Goal: Task Accomplishment & Management: Manage account settings

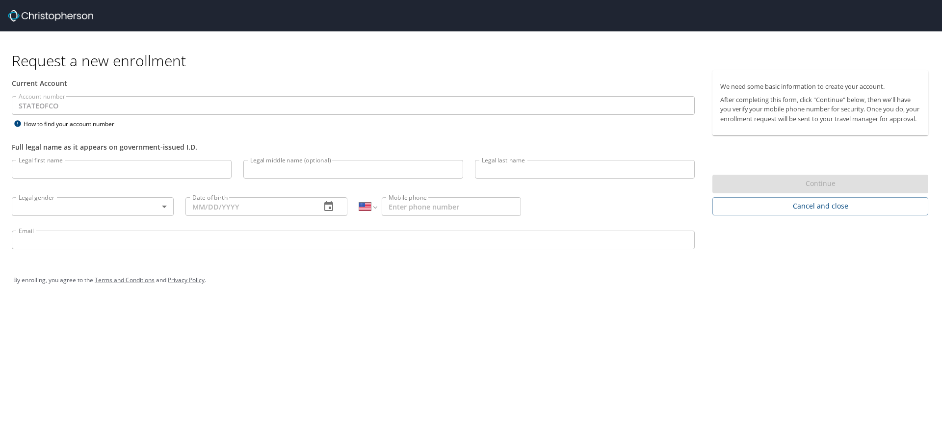
select select "US"
click at [171, 170] on input "Legal first name" at bounding box center [122, 169] width 220 height 19
type input "[PERSON_NAME]"
type input "E"
type input "[PERSON_NAME]"
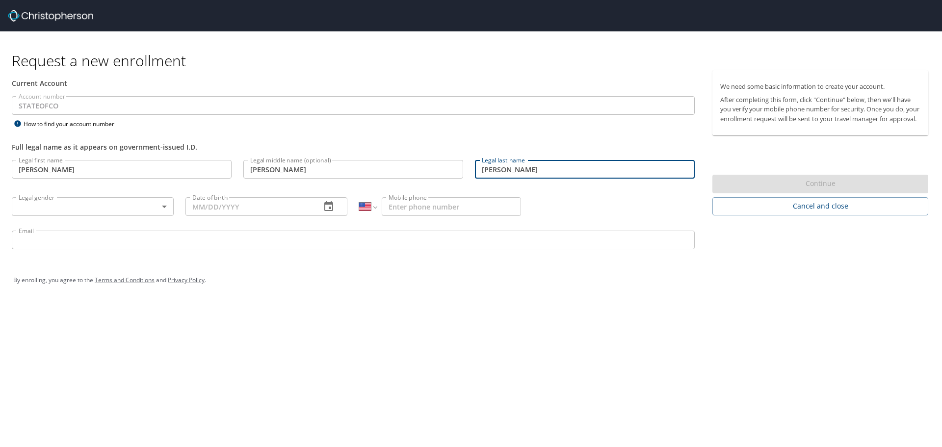
type input "[PERSON_NAME]"
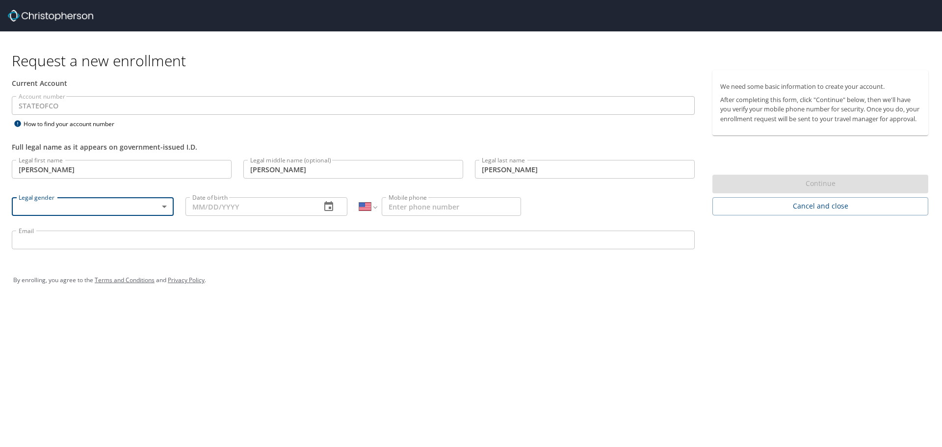
click at [166, 205] on body "Request a new enrollment Current Account Account number STATEOFCO Account numbe…" at bounding box center [471, 223] width 942 height 447
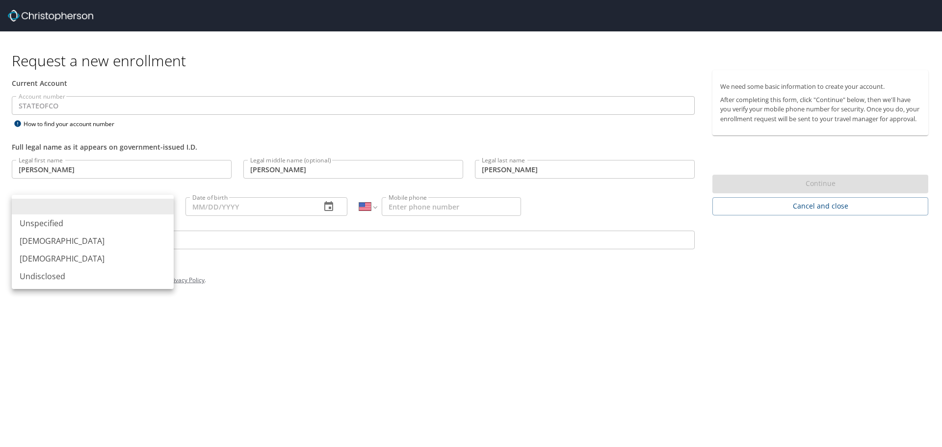
click at [63, 237] on li "[DEMOGRAPHIC_DATA]" at bounding box center [93, 241] width 162 height 18
type input "[DEMOGRAPHIC_DATA]"
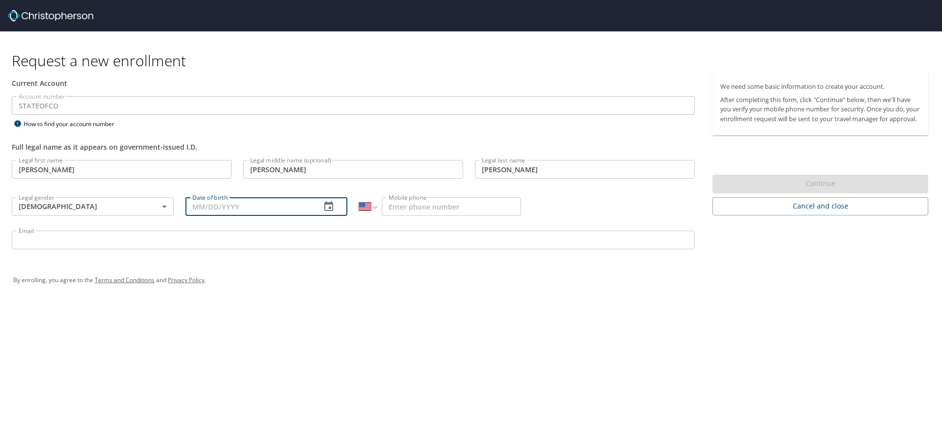
click at [253, 203] on input "Date of birth" at bounding box center [249, 206] width 128 height 19
type input "[DATE]"
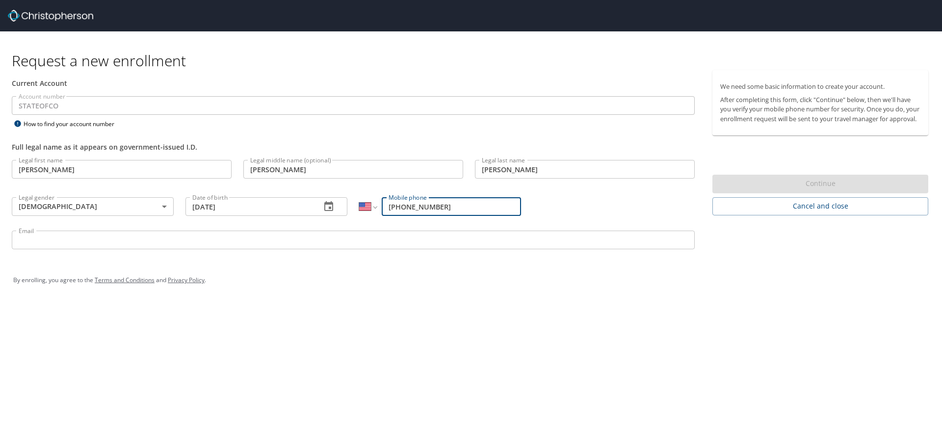
type input "[PHONE_NUMBER]"
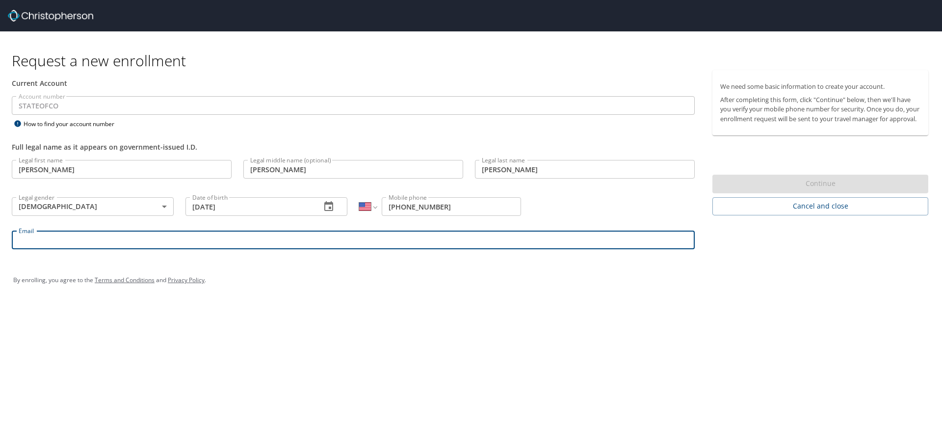
click at [73, 241] on input "Email" at bounding box center [353, 240] width 683 height 19
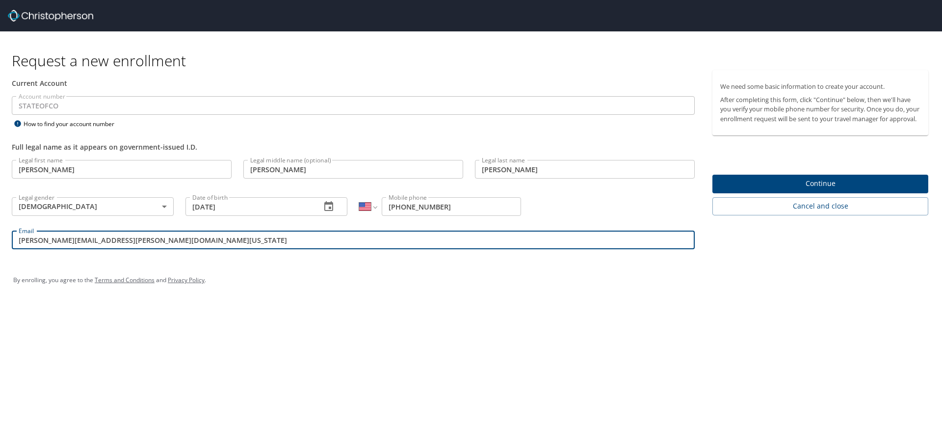
type input "[PERSON_NAME][EMAIL_ADDRESS][PERSON_NAME][DOMAIN_NAME][US_STATE]"
click at [795, 190] on span "Continue" at bounding box center [820, 184] width 200 height 12
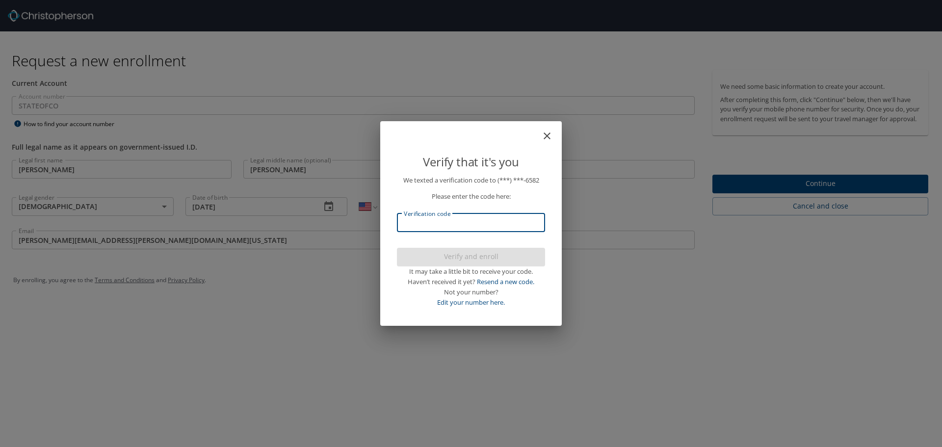
click at [494, 223] on input "Verification code" at bounding box center [471, 222] width 148 height 19
type input "708644"
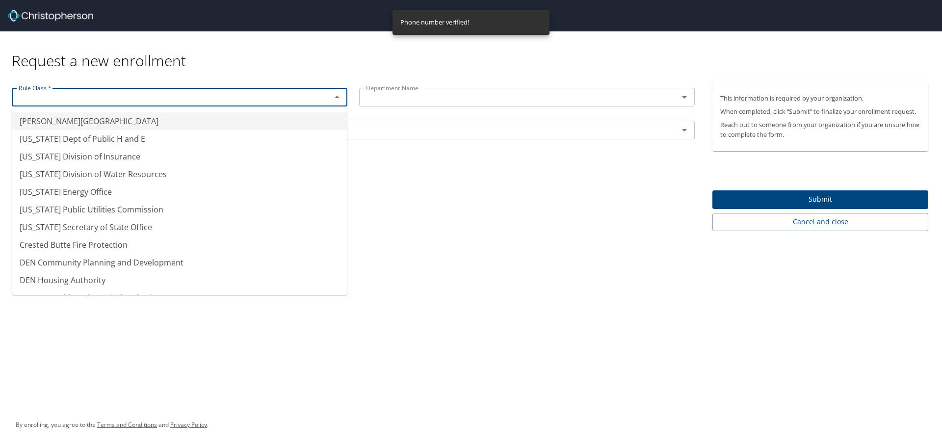
click at [157, 95] on input "text" at bounding box center [165, 97] width 301 height 13
click at [140, 136] on li "[US_STATE] Dept of Public H and E" at bounding box center [180, 139] width 336 height 18
type input "[US_STATE] Dept of Public H and E"
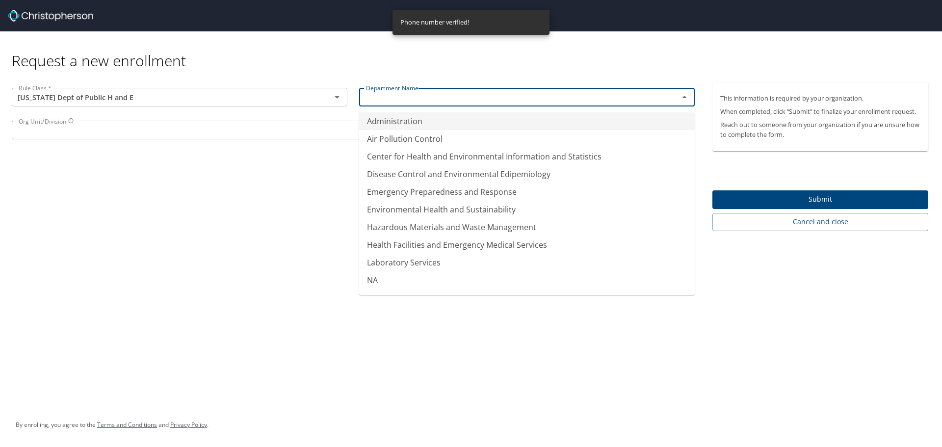
click at [420, 100] on input "text" at bounding box center [512, 97] width 301 height 13
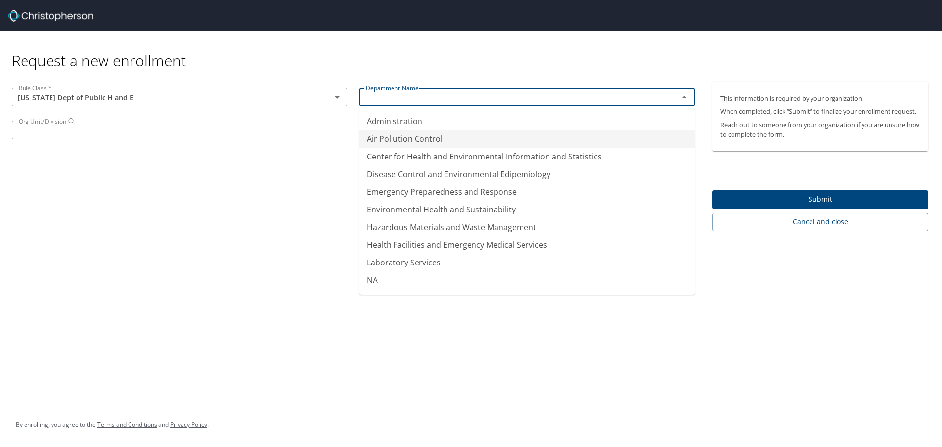
click at [413, 140] on li "Air Pollution Control" at bounding box center [527, 139] width 336 height 18
type input "Air Pollution Control"
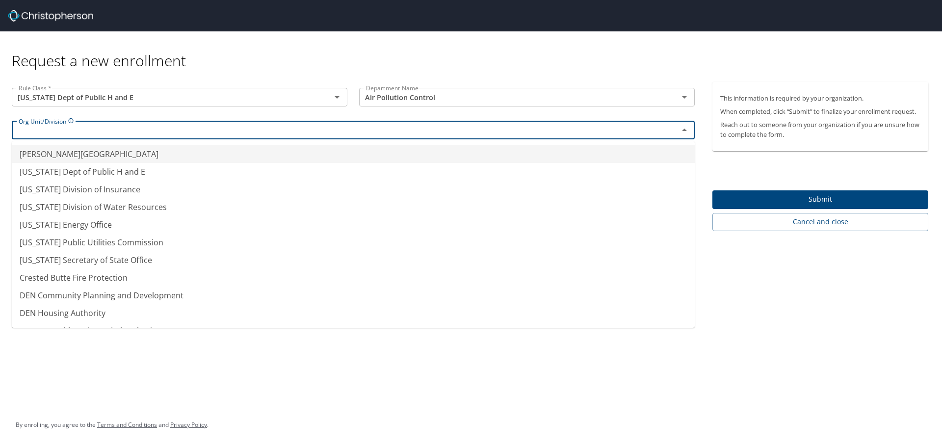
click at [299, 130] on input "text" at bounding box center [339, 130] width 648 height 13
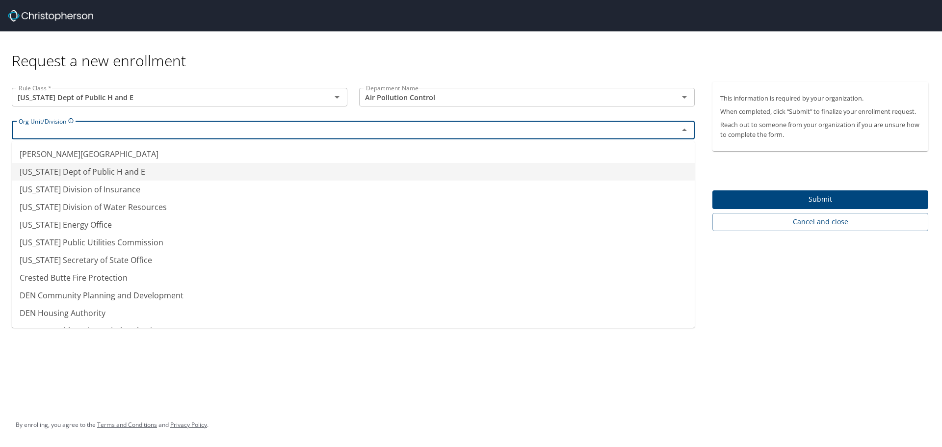
click at [108, 176] on li "[US_STATE] Dept of Public H and E" at bounding box center [353, 172] width 683 height 18
type input "[US_STATE] Dept of Public H and E"
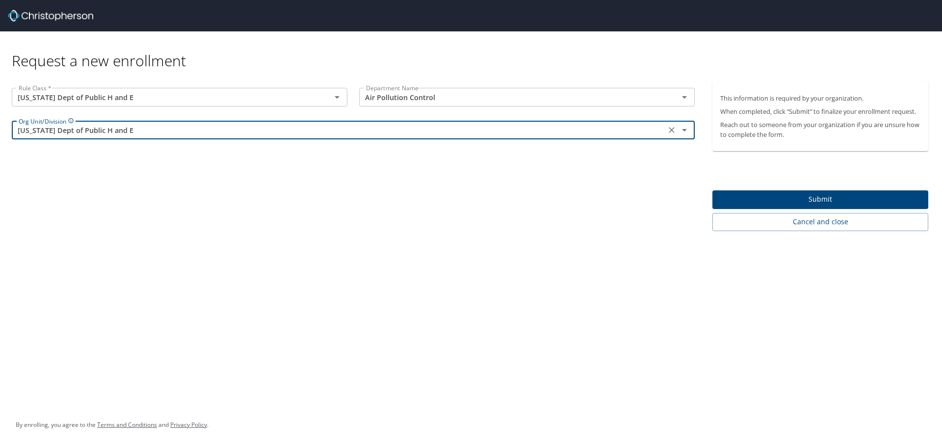
click at [168, 197] on div "Rule Class * [US_STATE] Dept of Public H and E Rule Class * Department Name Air…" at bounding box center [353, 156] width 707 height 149
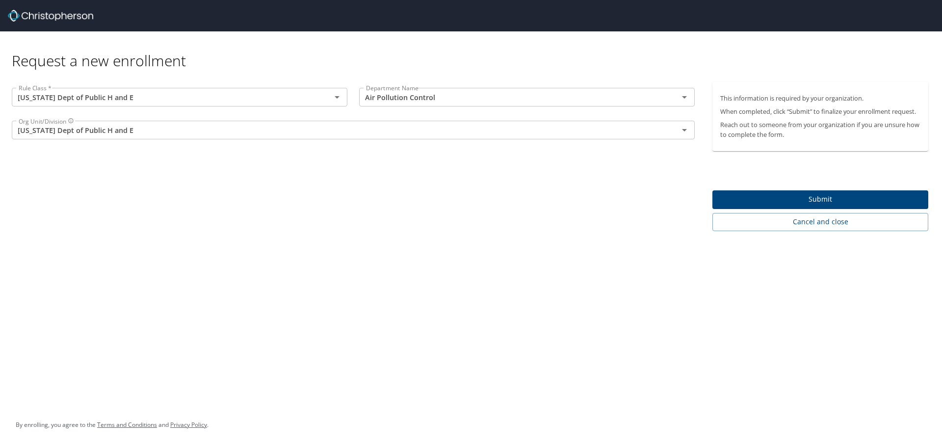
click at [784, 202] on span "Submit" at bounding box center [820, 199] width 200 height 12
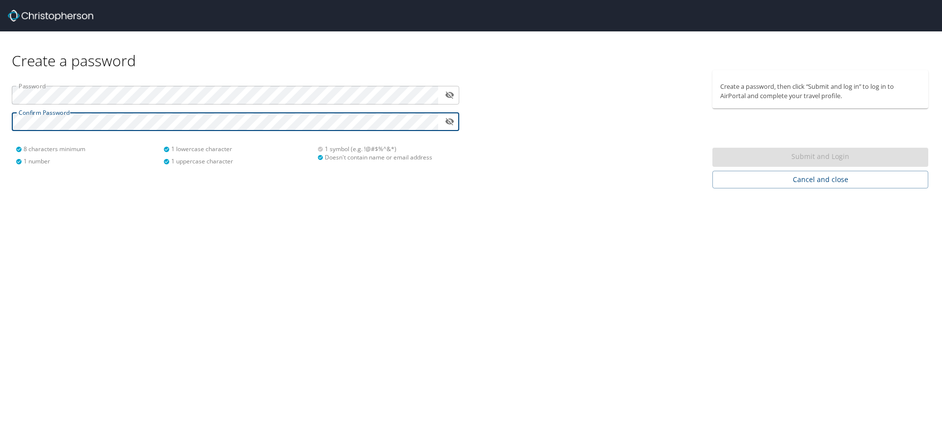
click at [496, 154] on div at bounding box center [589, 129] width 236 height 118
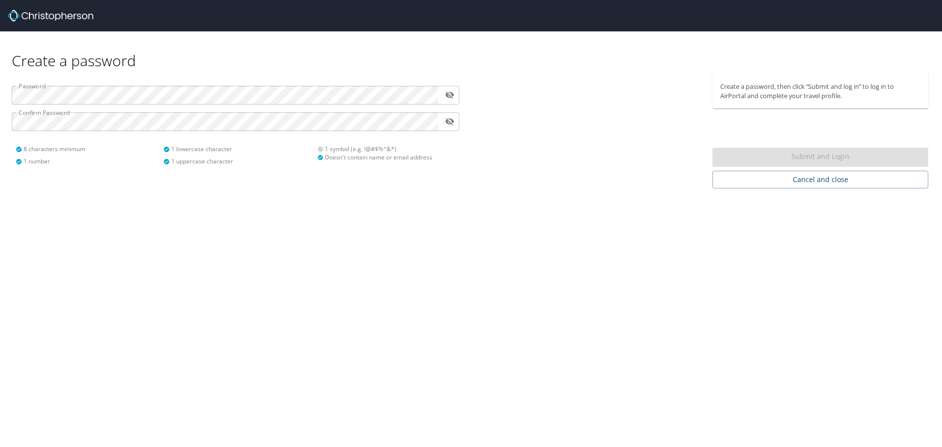
click at [801, 160] on div "Submit and Login" at bounding box center [820, 157] width 216 height 19
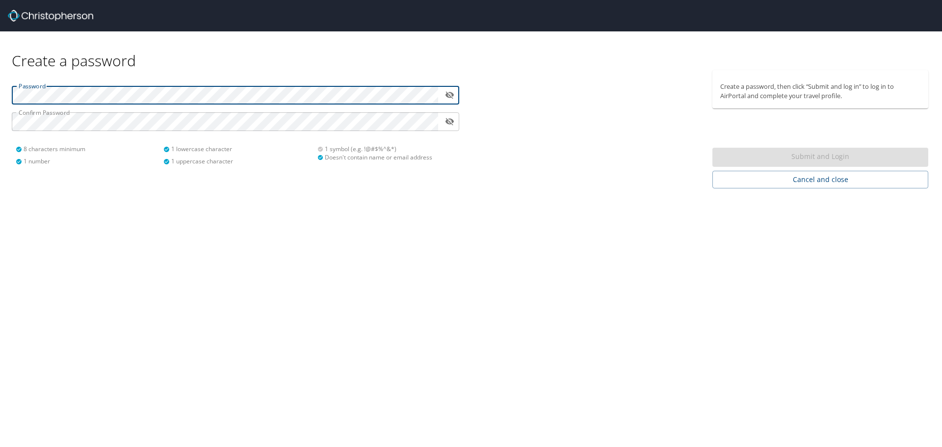
click at [0, 80] on div "Password ​ Confirm Password ​ 8 characters minimum 1 number 1 lowercase charact…" at bounding box center [235, 129] width 471 height 118
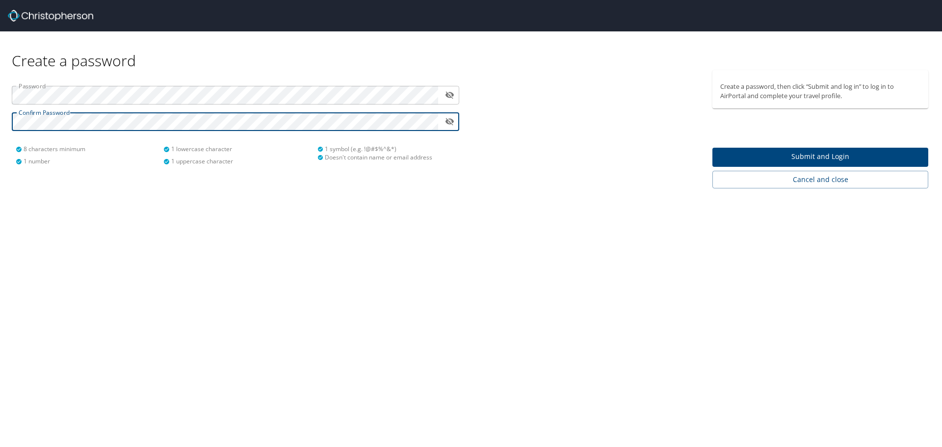
click at [842, 150] on button "Submit and Login" at bounding box center [820, 157] width 216 height 19
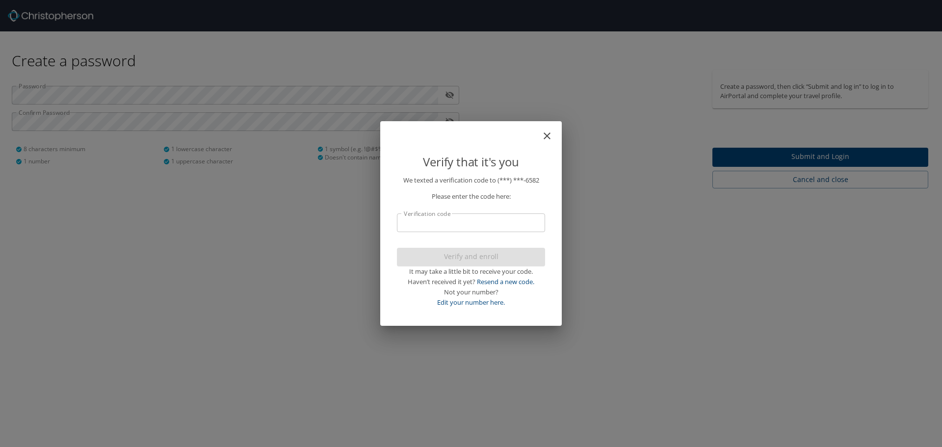
click at [469, 221] on input "Verification code" at bounding box center [471, 222] width 148 height 19
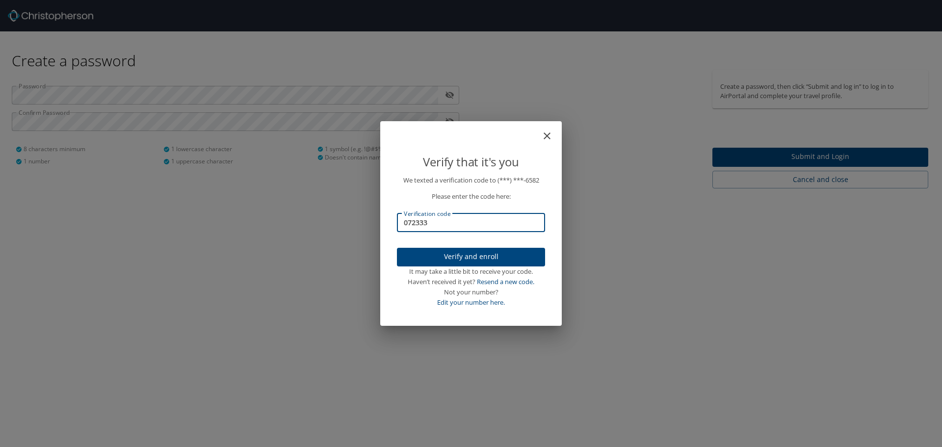
type input "072333"
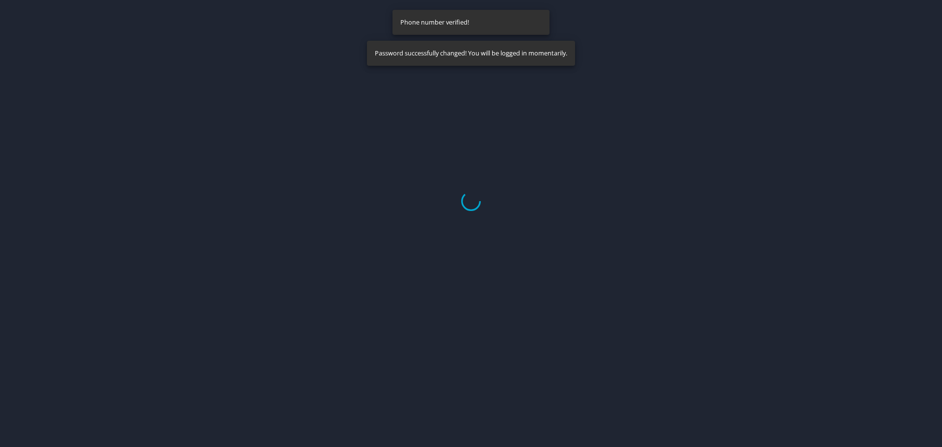
select select "US"
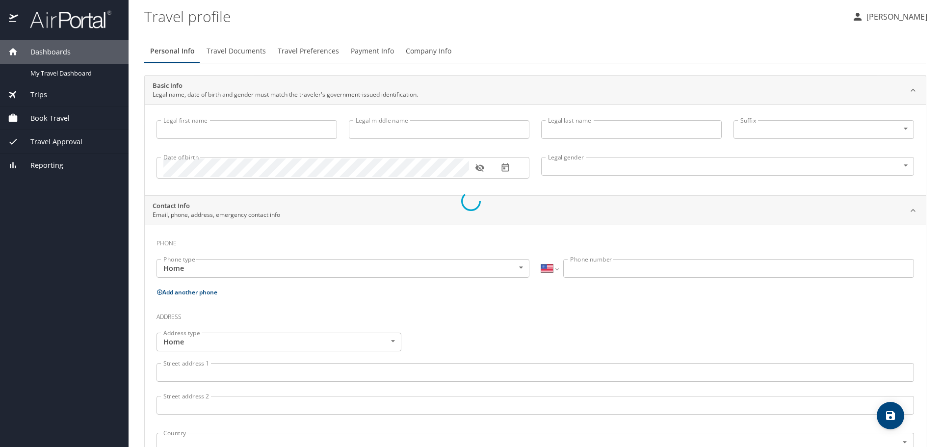
select select "US"
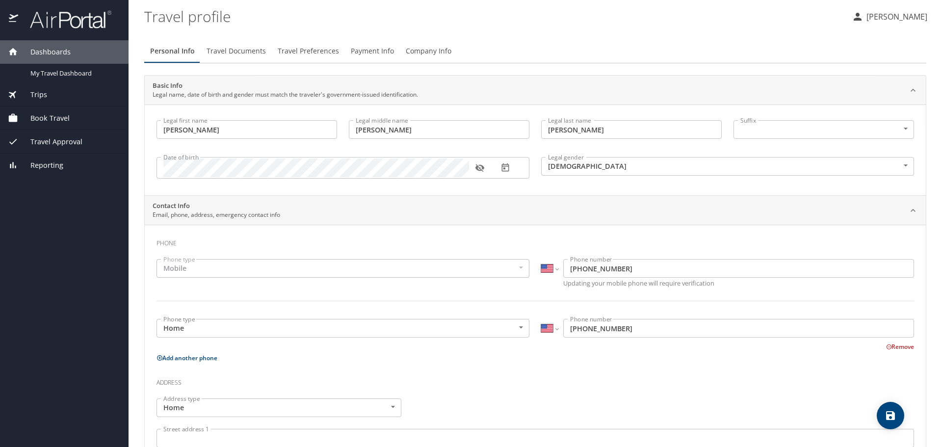
type input "[PERSON_NAME]"
type input "[DEMOGRAPHIC_DATA]"
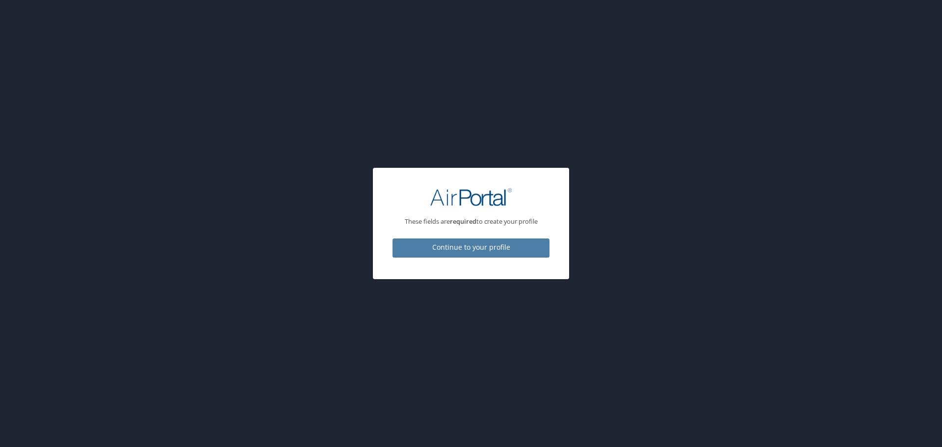
click at [470, 245] on span "Continue to your profile" at bounding box center [470, 247] width 141 height 12
select select "US"
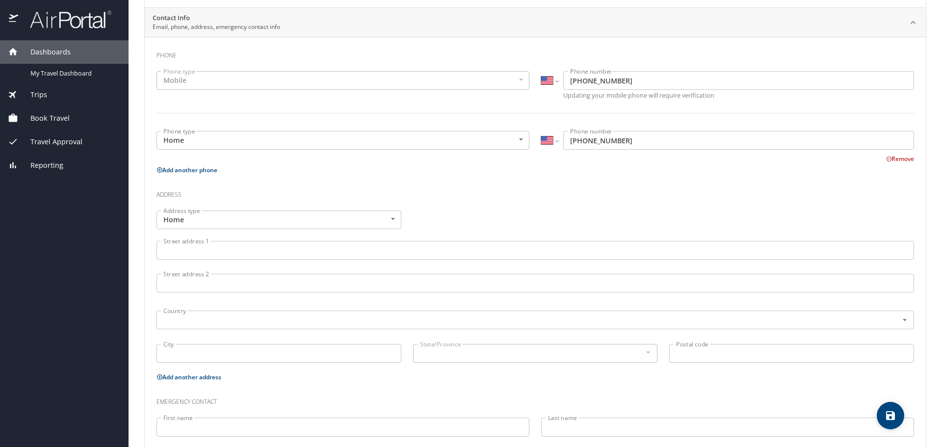
scroll to position [196, 0]
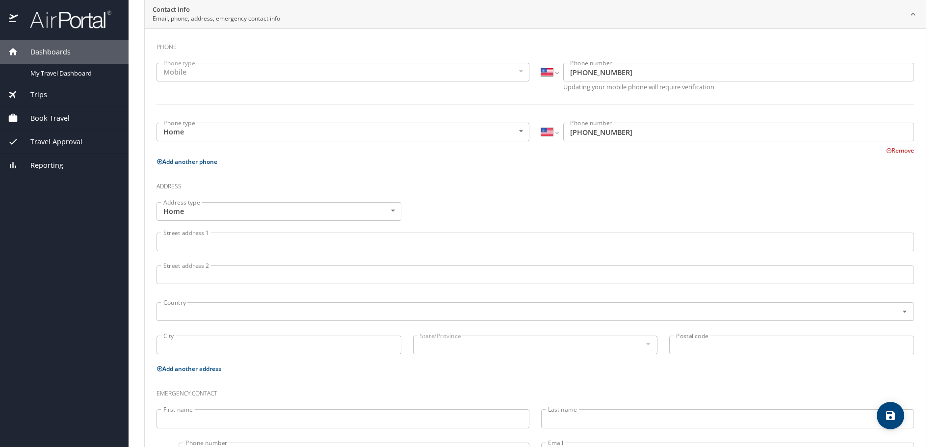
click at [277, 239] on input "Street address 1" at bounding box center [536, 242] width 758 height 19
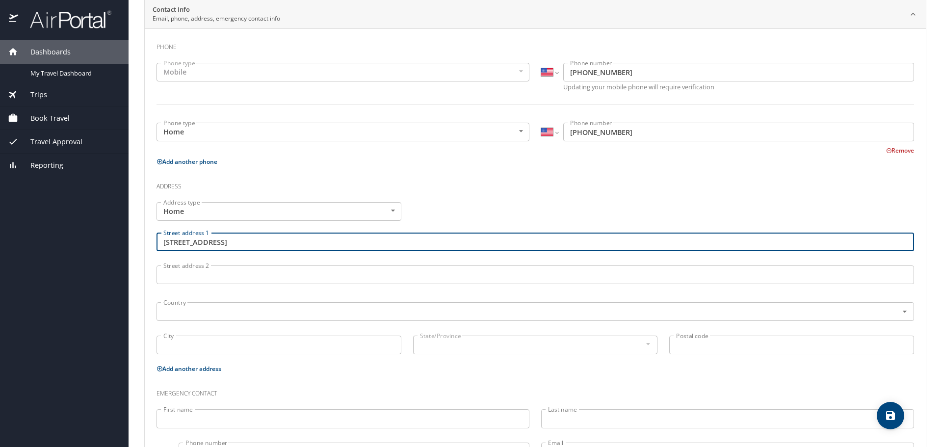
type input "84 Spruce Street Unit 503"
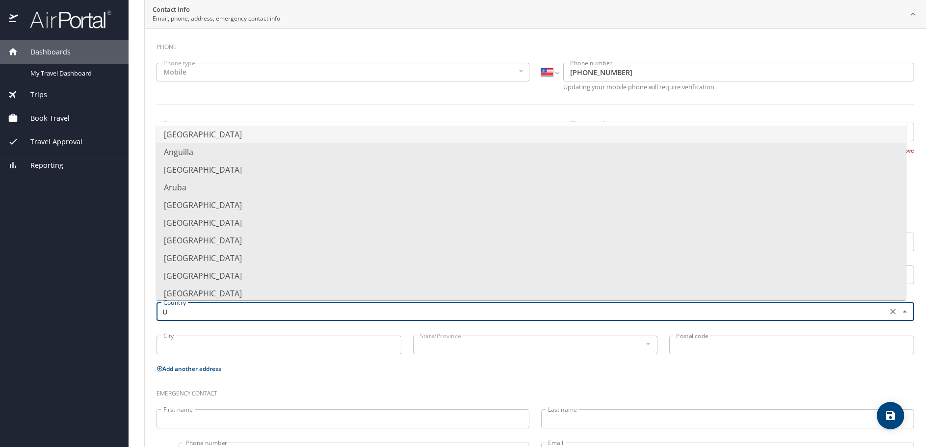
click at [257, 133] on li "United States of America" at bounding box center [531, 135] width 750 height 18
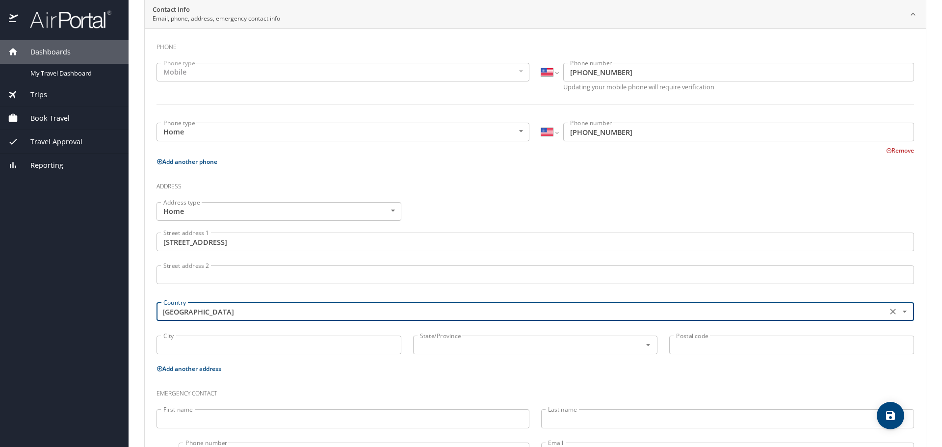
type input "United States of America"
click at [234, 353] on input "City" at bounding box center [279, 345] width 245 height 19
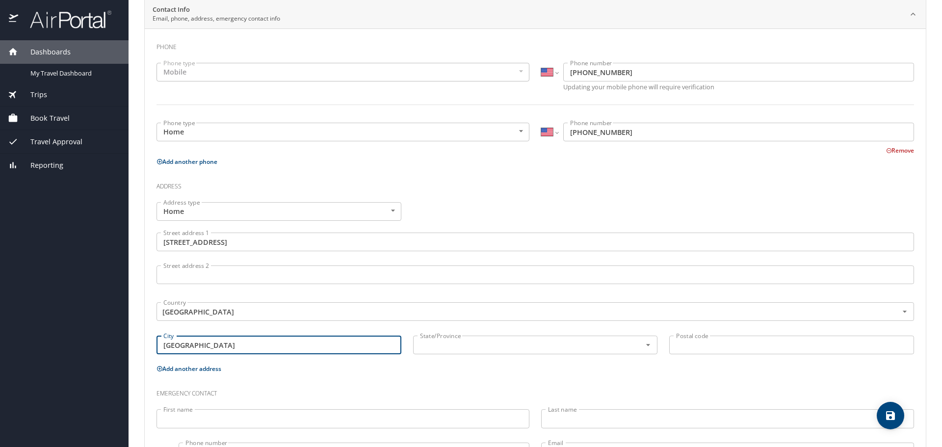
type input "Denver"
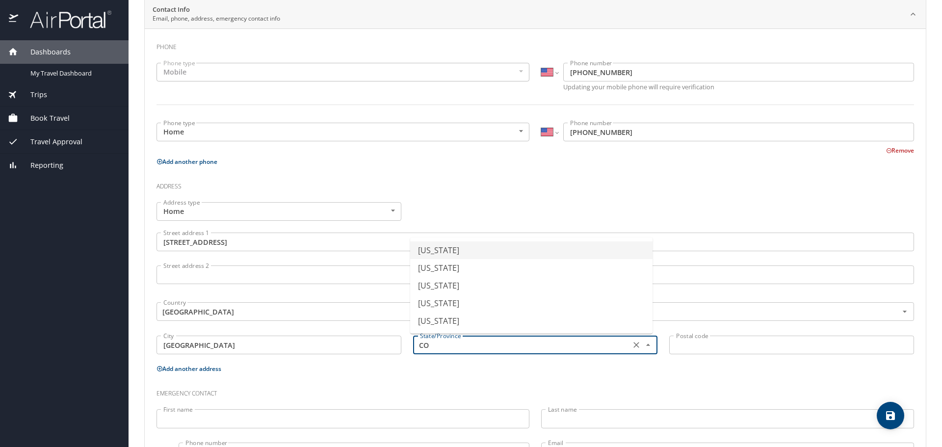
type input "Colorado"
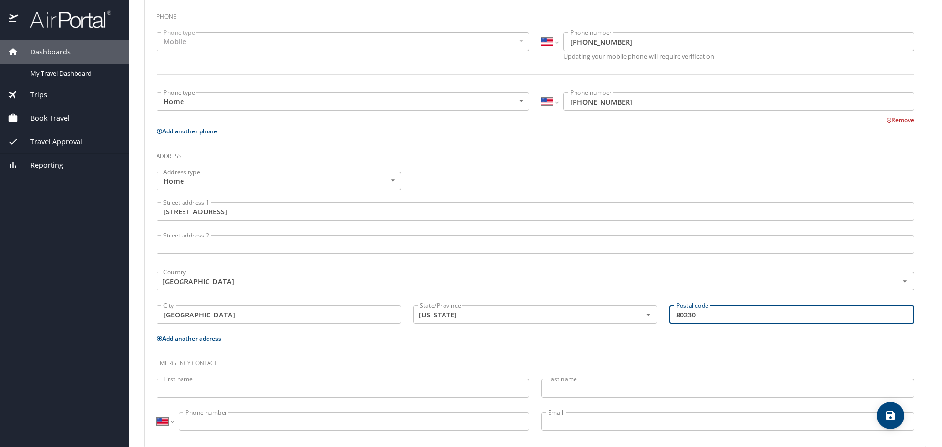
scroll to position [243, 0]
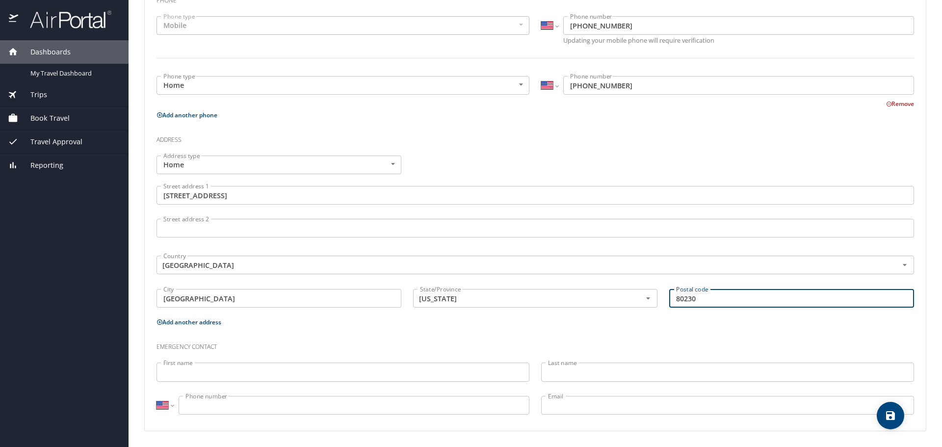
type input "80230"
click at [229, 374] on input "First name" at bounding box center [343, 372] width 373 height 19
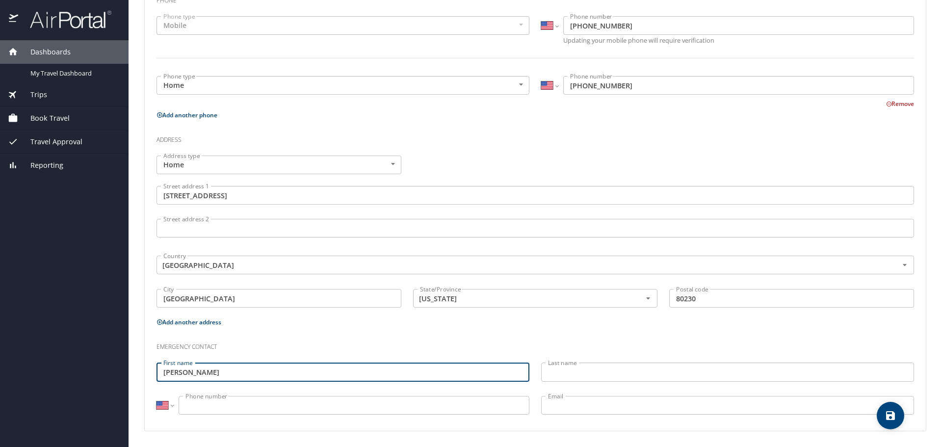
type input "Mallory"
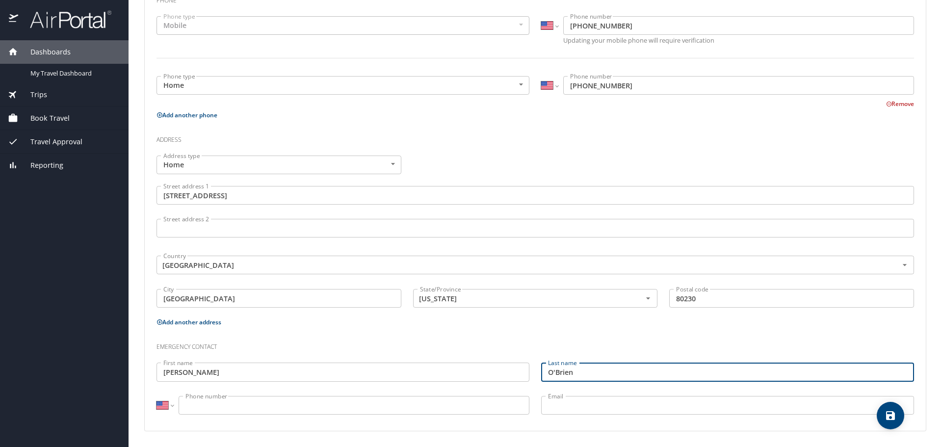
type input "O'Brien"
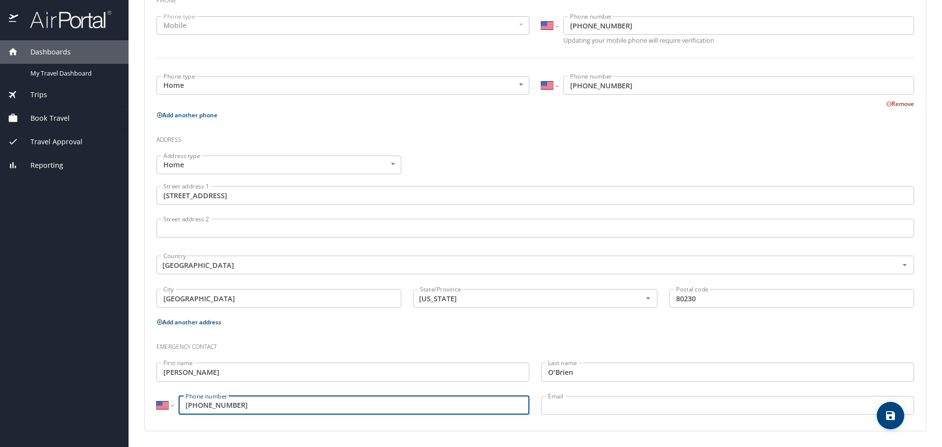
type input "(719) 406-2625"
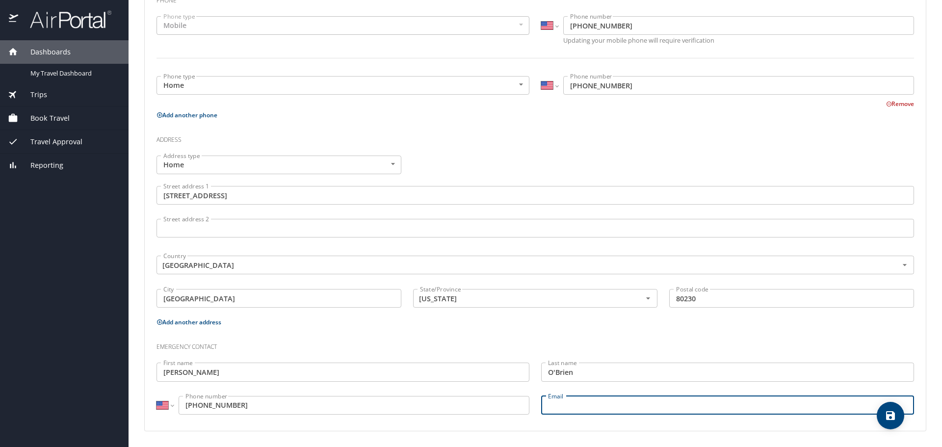
click at [573, 402] on input "Email" at bounding box center [727, 405] width 373 height 19
type input "m"
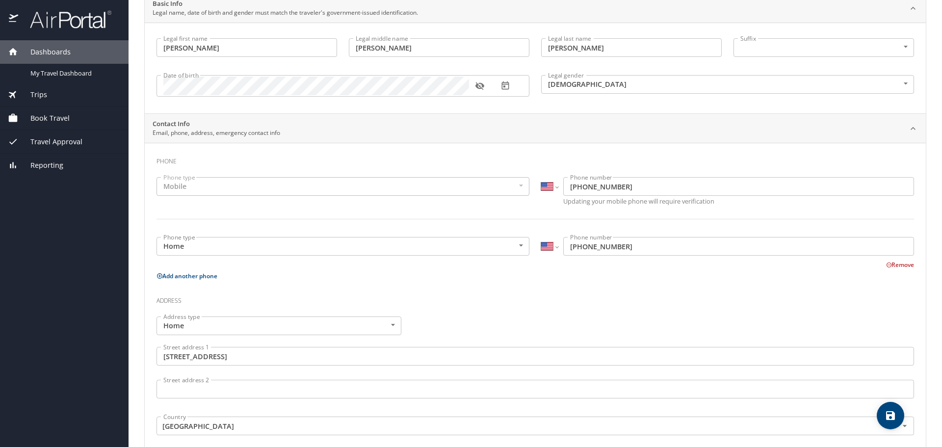
scroll to position [0, 0]
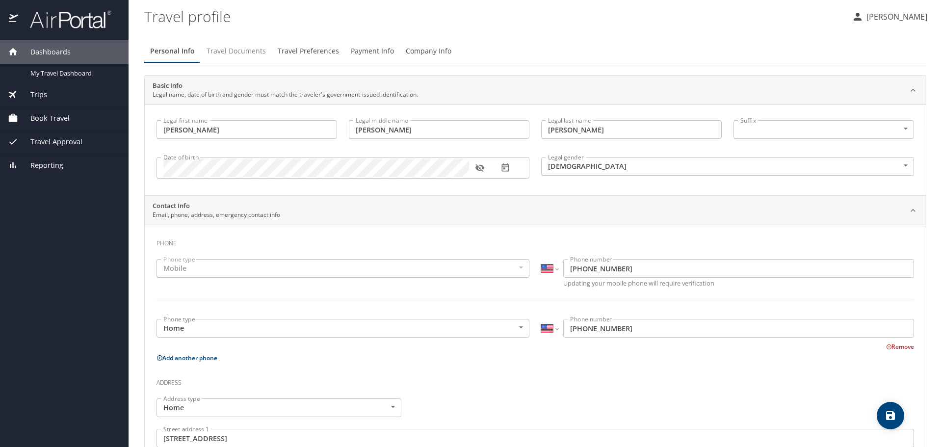
click at [230, 42] on button "Travel Documents" at bounding box center [236, 51] width 71 height 24
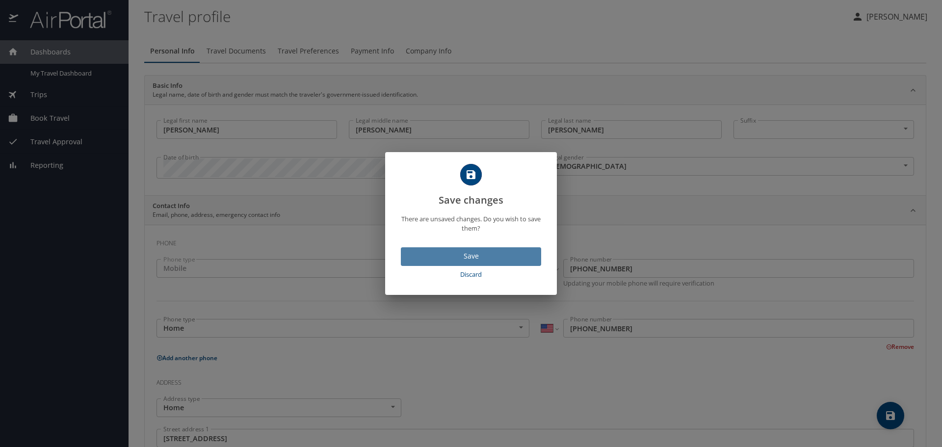
click at [459, 254] on span "Save" at bounding box center [471, 256] width 125 height 12
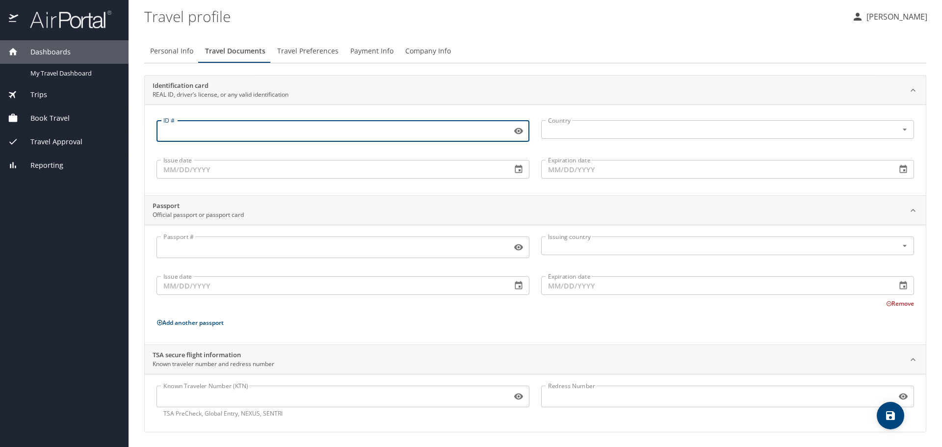
click at [206, 139] on input "ID #" at bounding box center [332, 131] width 351 height 19
type input "042820749"
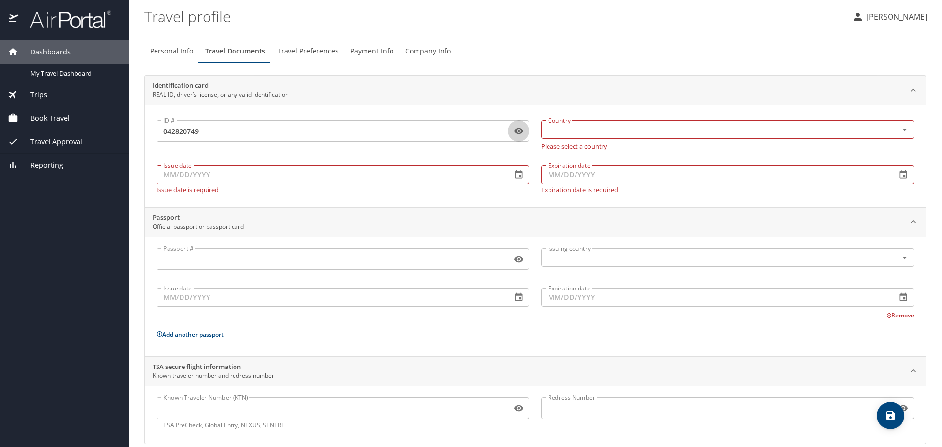
click at [195, 185] on div "Issue date Issue date Issue date is required" at bounding box center [343, 178] width 385 height 44
click at [194, 181] on input "Issue date" at bounding box center [330, 174] width 347 height 19
type input "12/20/2021"
type input "09/23/2026"
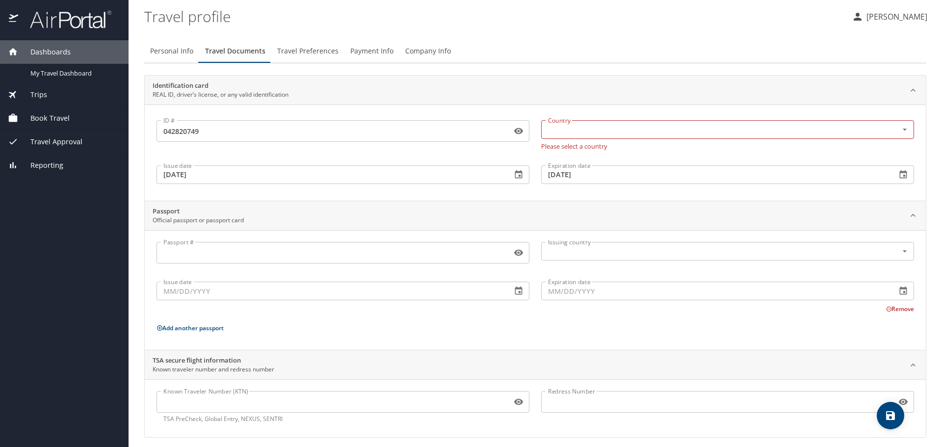
click at [215, 201] on div "Identification card REAL ID, driver’s license, or any valid identification ID #…" at bounding box center [535, 256] width 782 height 363
click at [545, 136] on input "text" at bounding box center [713, 129] width 338 height 13
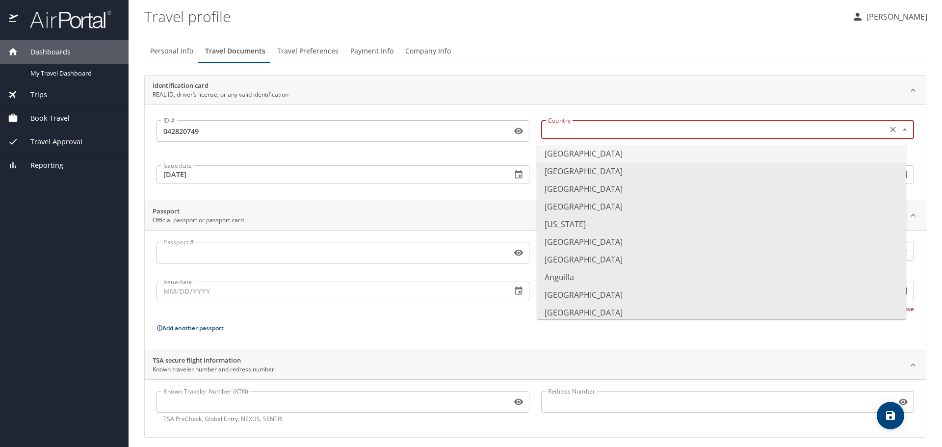
click at [563, 158] on li "United States of America" at bounding box center [721, 154] width 369 height 18
type input "United States of America"
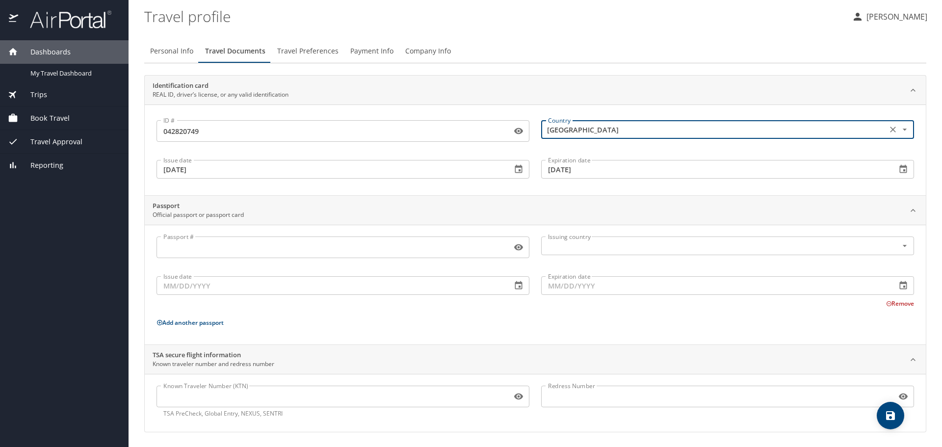
scroll to position [1, 0]
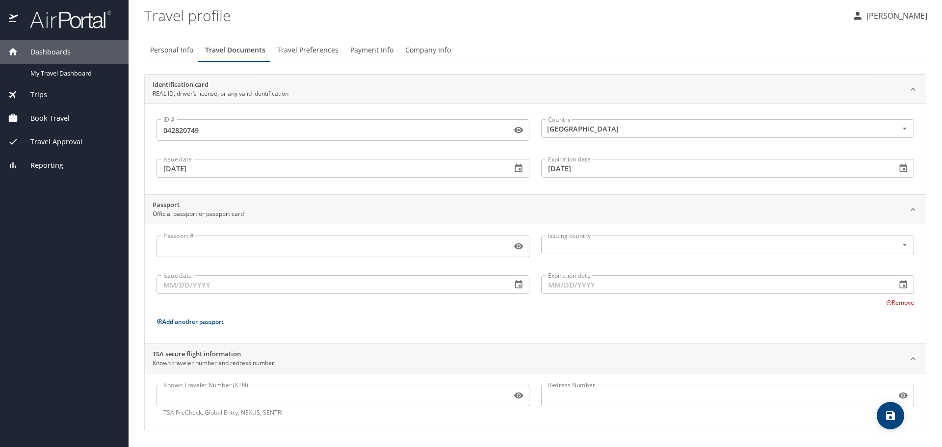
click at [296, 325] on p "Add another passport" at bounding box center [536, 322] width 758 height 12
click at [285, 48] on span "Travel Preferences" at bounding box center [307, 51] width 61 height 12
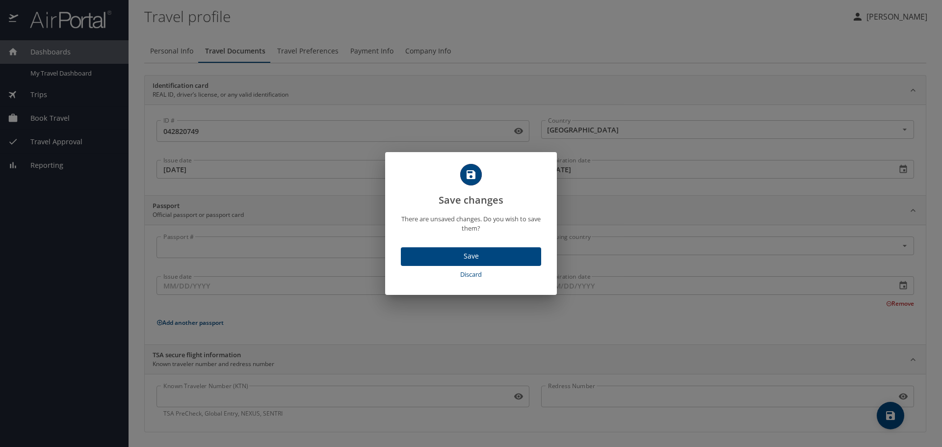
click at [439, 250] on span "Save" at bounding box center [471, 256] width 125 height 12
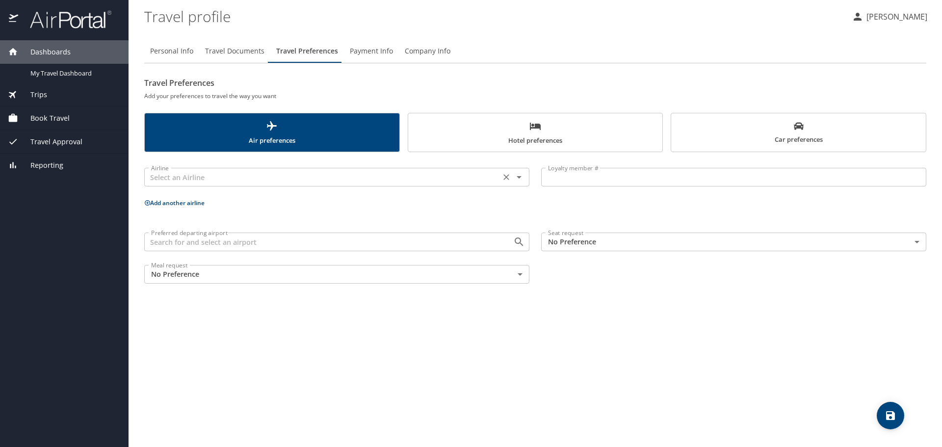
click at [514, 171] on div at bounding box center [513, 177] width 26 height 14
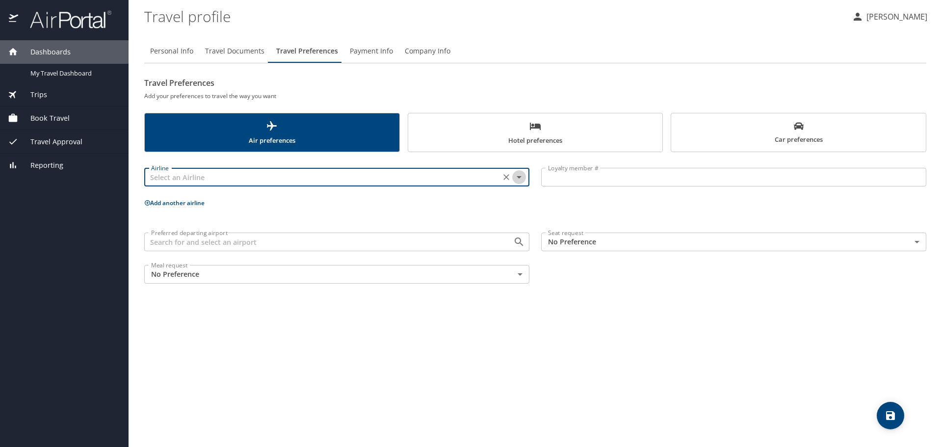
click at [518, 180] on icon "Open" at bounding box center [519, 177] width 12 height 12
type input "United Airlines"
click at [586, 181] on input "Loyalty member #" at bounding box center [733, 177] width 385 height 19
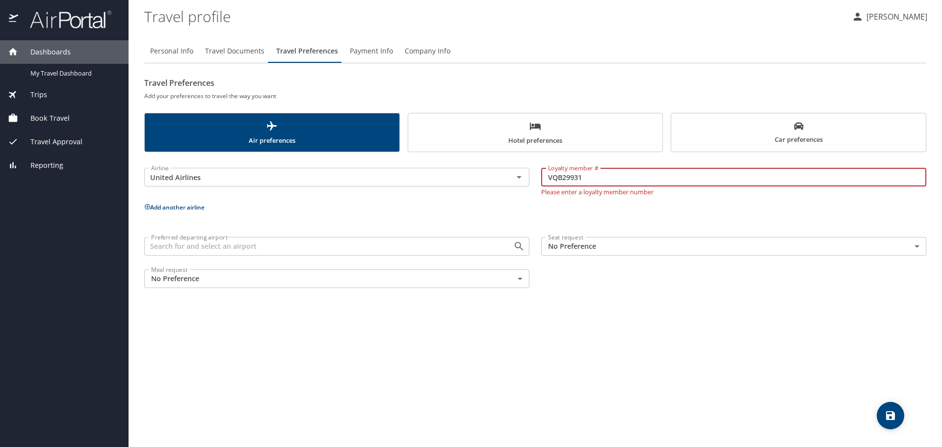
type input "VQB29931"
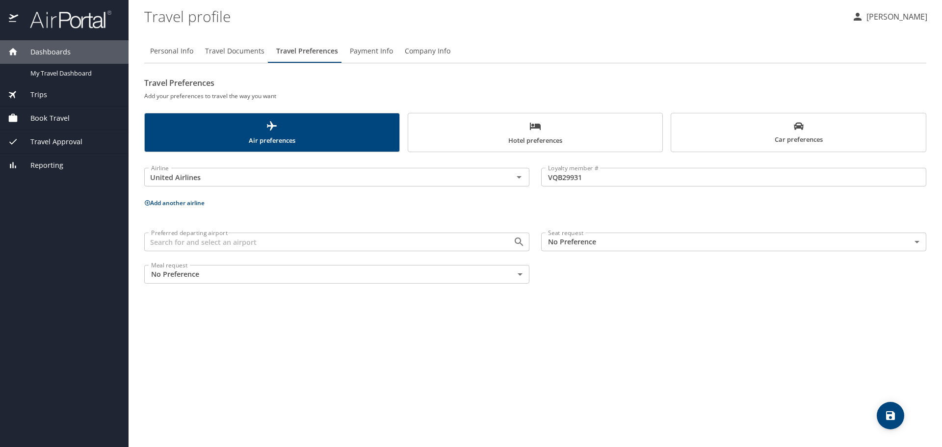
click at [502, 197] on div "Airline United Airlines Airline Loyalty member # VQB29931 Loyalty member # Add …" at bounding box center [535, 224] width 782 height 132
click at [412, 244] on input "Preferred departing airport" at bounding box center [322, 242] width 350 height 13
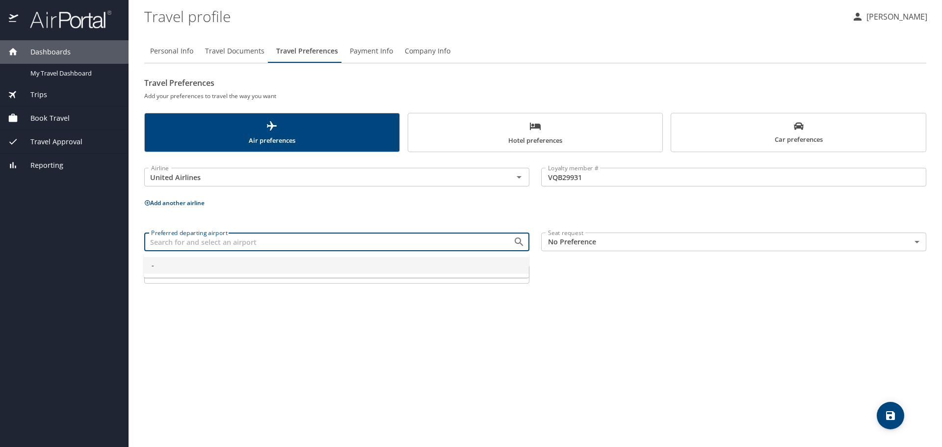
click at [411, 235] on div "Preferred departing airport" at bounding box center [336, 242] width 385 height 19
type input "-"
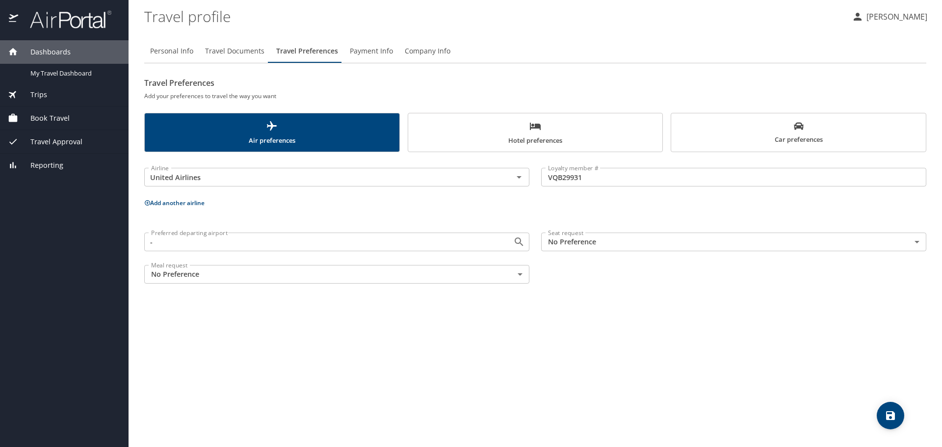
click at [448, 226] on div "Airline United Airlines Airline Loyalty member # VQB29931 Loyalty member # Add …" at bounding box center [535, 224] width 782 height 132
click at [569, 233] on body "Dashboards My Travel Dashboard Trips Current / Future Trips Past Trips Trips Mi…" at bounding box center [471, 223] width 942 height 447
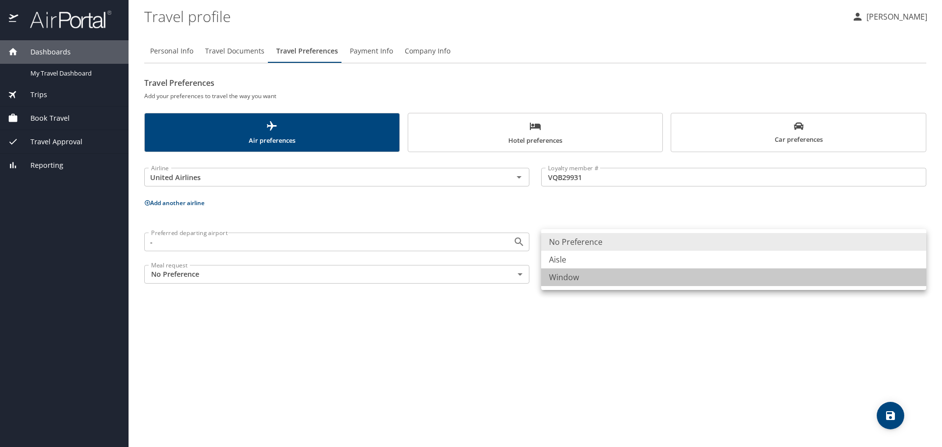
click at [561, 275] on li "Window" at bounding box center [733, 277] width 385 height 18
type input "Window"
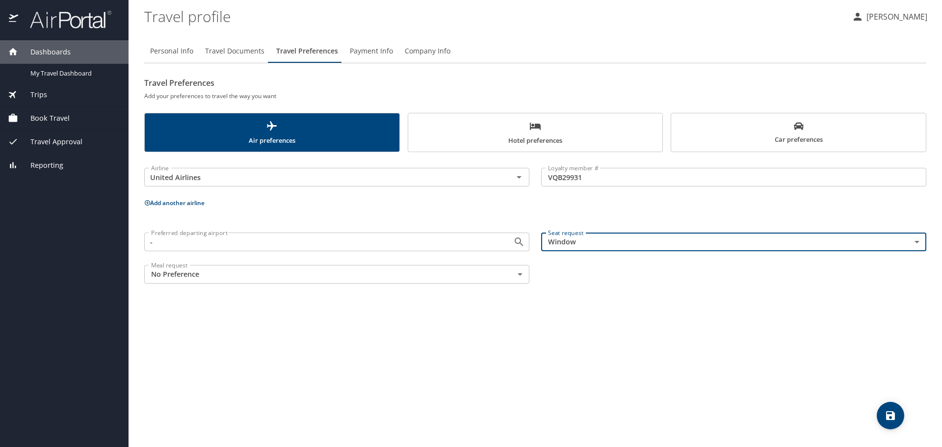
click at [470, 316] on div "Personal Info Travel Documents Travel Preferences Payment Info Company Info Tra…" at bounding box center [535, 239] width 782 height 416
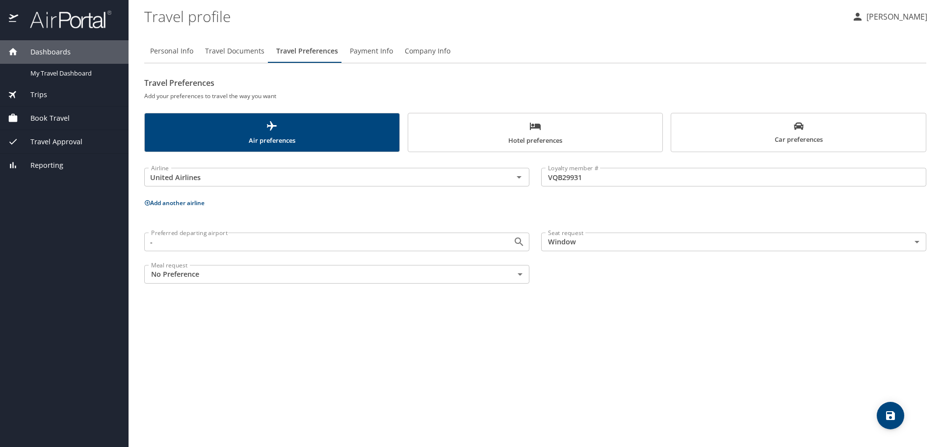
click at [370, 54] on span "Payment Info" at bounding box center [371, 51] width 43 height 12
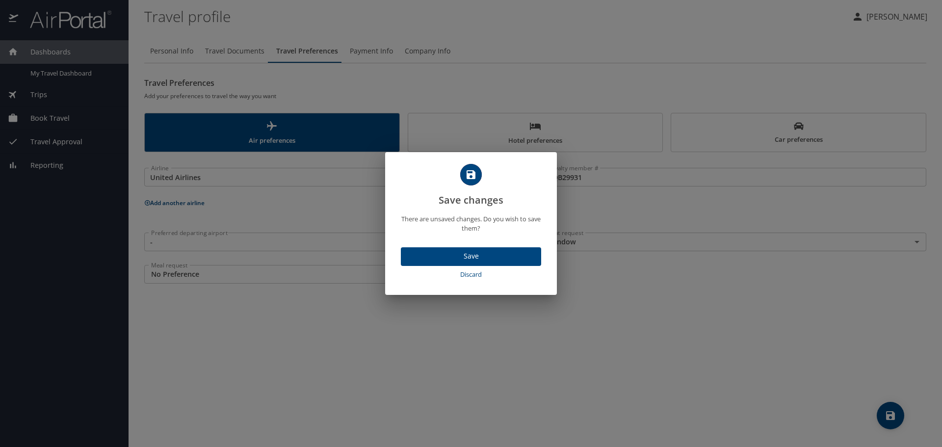
click at [476, 258] on span "Save" at bounding box center [471, 256] width 125 height 12
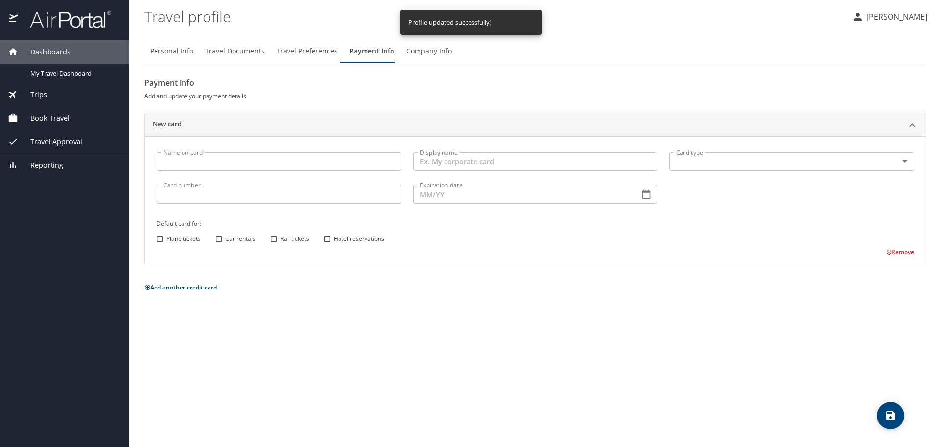
click at [425, 51] on span "Company Info" at bounding box center [429, 51] width 46 height 12
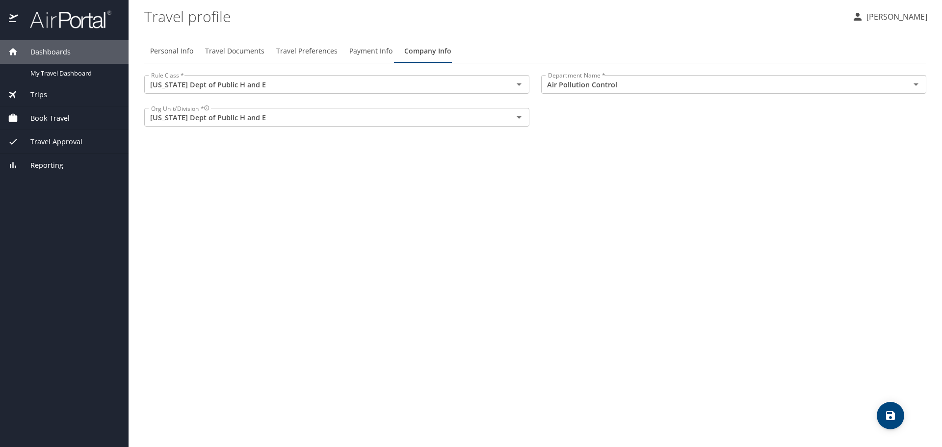
click at [50, 117] on span "Book Travel" at bounding box center [44, 118] width 52 height 11
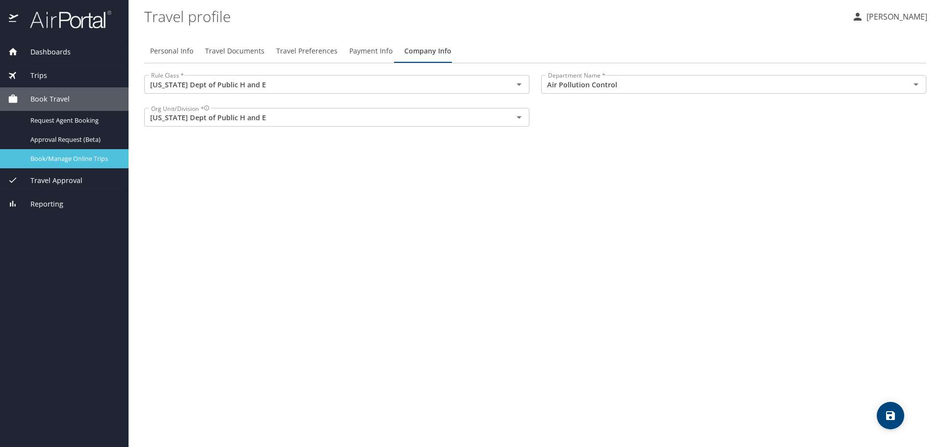
click at [78, 156] on span "Book/Manage Online Trips" at bounding box center [73, 158] width 86 height 9
